Goal: Task Accomplishment & Management: Complete application form

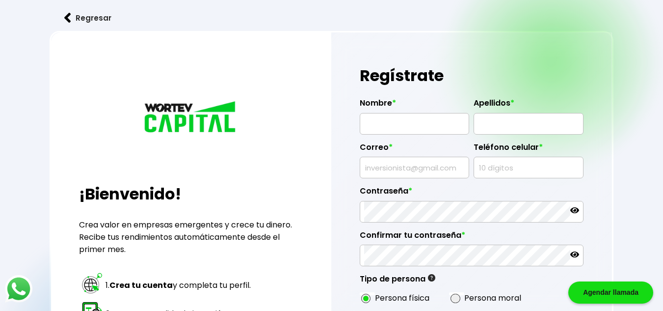
click at [404, 125] on input "text" at bounding box center [414, 123] width 101 height 21
type input "[PERSON_NAME] [PERSON_NAME]"
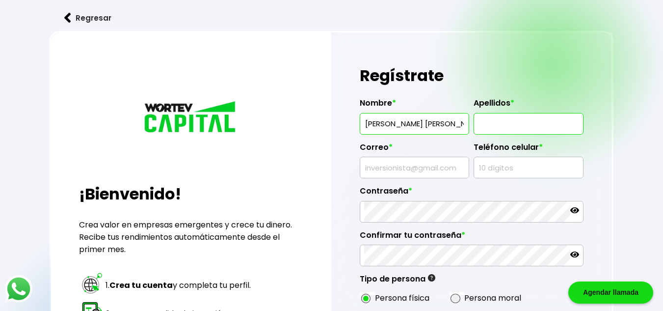
click at [512, 119] on input "text" at bounding box center [528, 123] width 101 height 21
type input "[PERSON_NAME] [PERSON_NAME]"
click at [459, 166] on div at bounding box center [414, 167] width 109 height 22
type input "[EMAIL_ADDRESS][DOMAIN_NAME]"
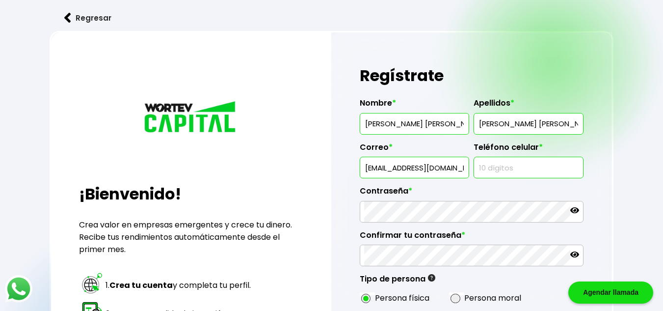
click at [517, 164] on input "text" at bounding box center [528, 167] width 101 height 21
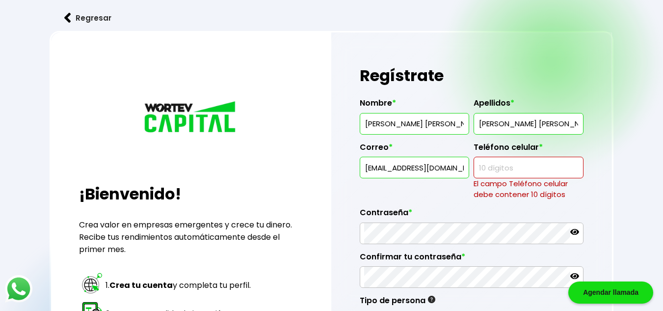
paste input "521557"
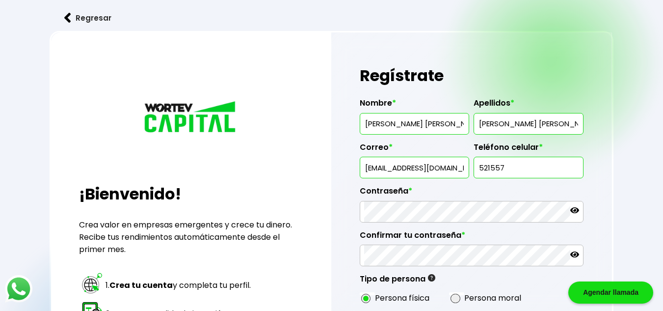
click at [507, 168] on input "521557" at bounding box center [528, 167] width 101 height 21
paste input "text"
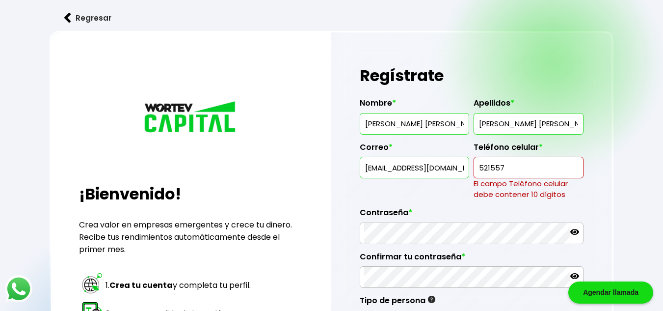
click at [512, 170] on input "521557" at bounding box center [528, 167] width 101 height 21
paste input "5797839"
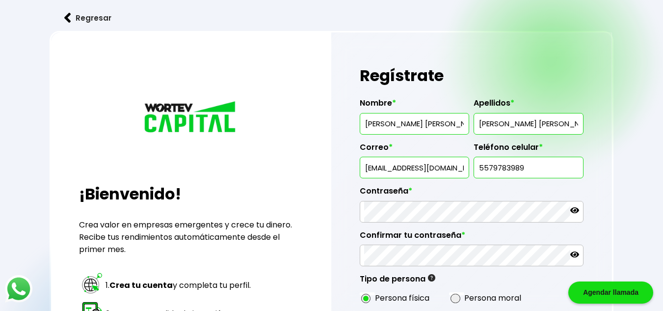
type input "5579783989"
click at [488, 166] on input "5579783989" at bounding box center [528, 167] width 101 height 21
click at [504, 167] on input "5579783989" at bounding box center [528, 167] width 101 height 21
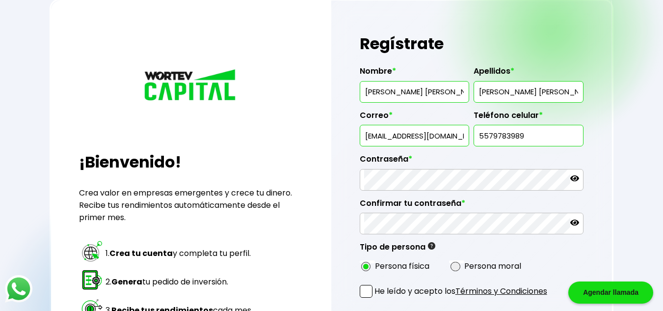
scroll to position [49, 0]
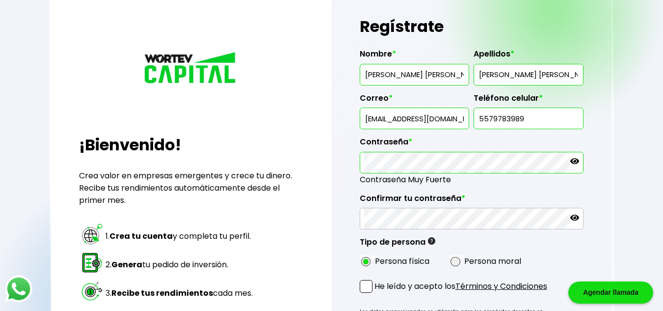
click at [576, 158] on icon at bounding box center [574, 160] width 9 height 9
click at [577, 217] on icon at bounding box center [574, 217] width 9 height 6
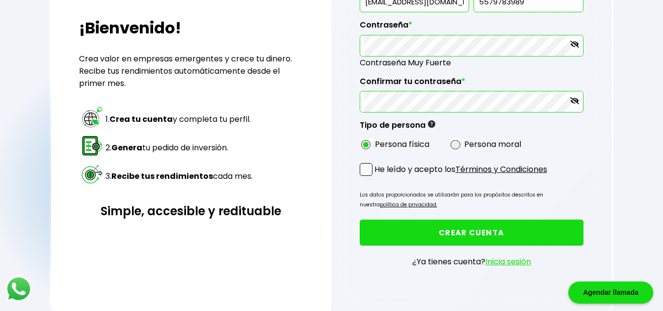
scroll to position [183, 0]
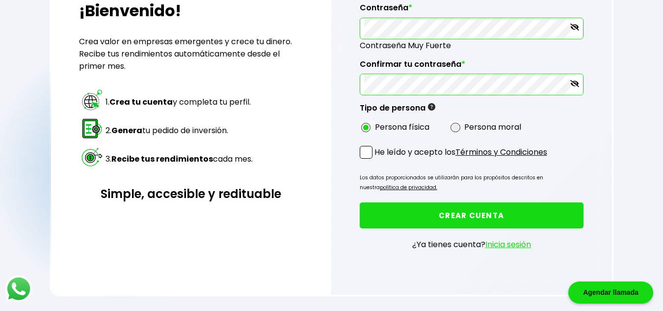
click at [371, 154] on span at bounding box center [366, 152] width 13 height 13
click at [376, 159] on input "He leído y acepto los Términos y Condiciones" at bounding box center [376, 159] width 0 height 0
click at [488, 215] on button "CREAR CUENTA" at bounding box center [472, 215] width 224 height 26
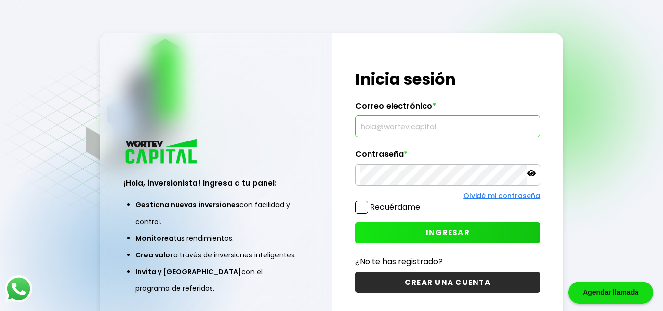
click at [411, 127] on input "text" at bounding box center [448, 126] width 177 height 21
click at [429, 128] on input "wortev276@gmailcom" at bounding box center [448, 126] width 177 height 21
type input "[EMAIL_ADDRESS][DOMAIN_NAME]"
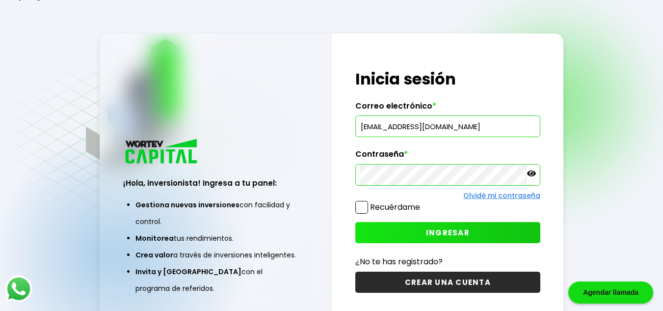
click at [368, 201] on label "Recuérdame" at bounding box center [387, 207] width 65 height 12
click at [422, 202] on input "Recuérdame" at bounding box center [422, 202] width 0 height 0
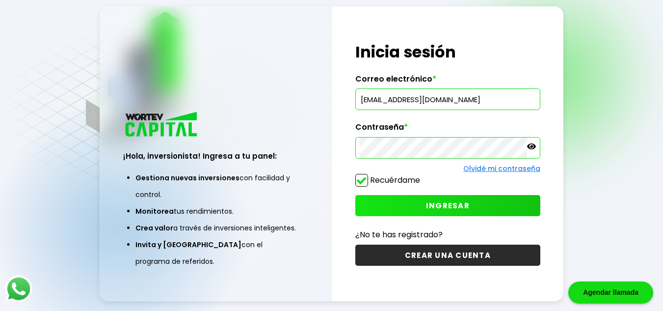
scroll to position [49, 0]
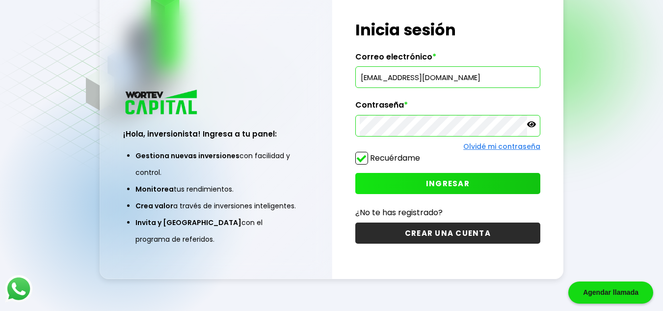
click at [419, 180] on button "INGRESAR" at bounding box center [447, 183] width 185 height 21
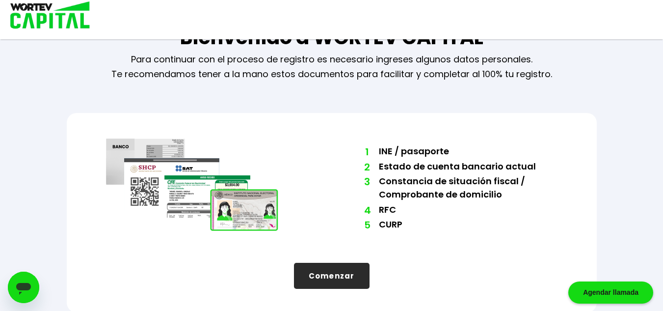
scroll to position [38, 0]
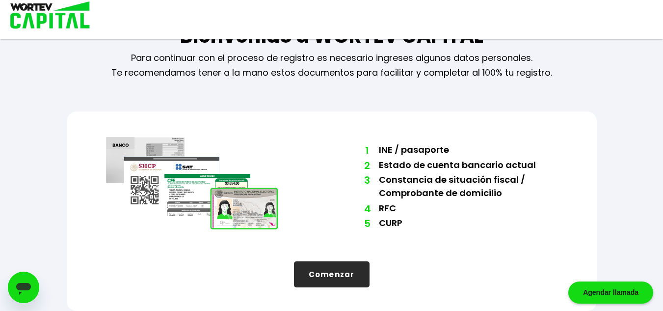
click at [333, 272] on button "Comenzar" at bounding box center [332, 274] width 76 height 26
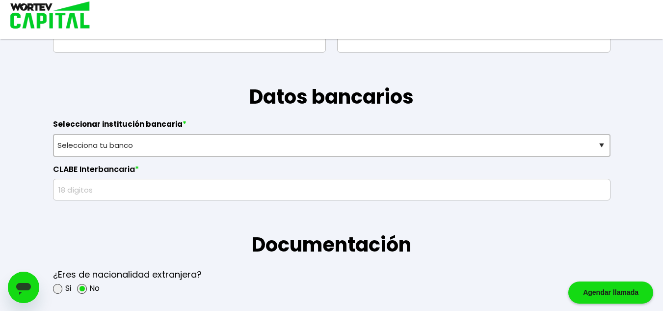
scroll to position [638, 0]
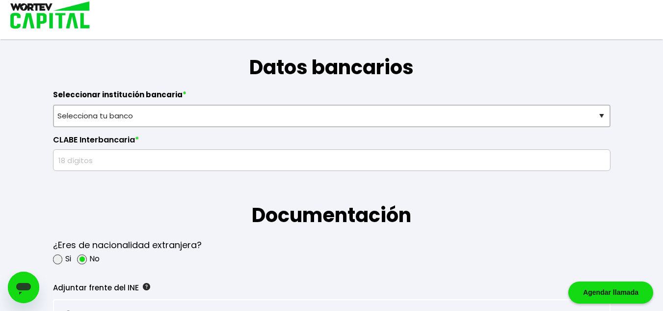
click at [254, 167] on input "text" at bounding box center [331, 160] width 548 height 21
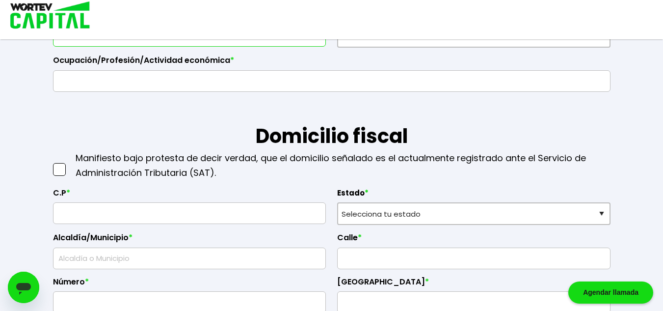
scroll to position [343, 0]
